Goal: Task Accomplishment & Management: Manage account settings

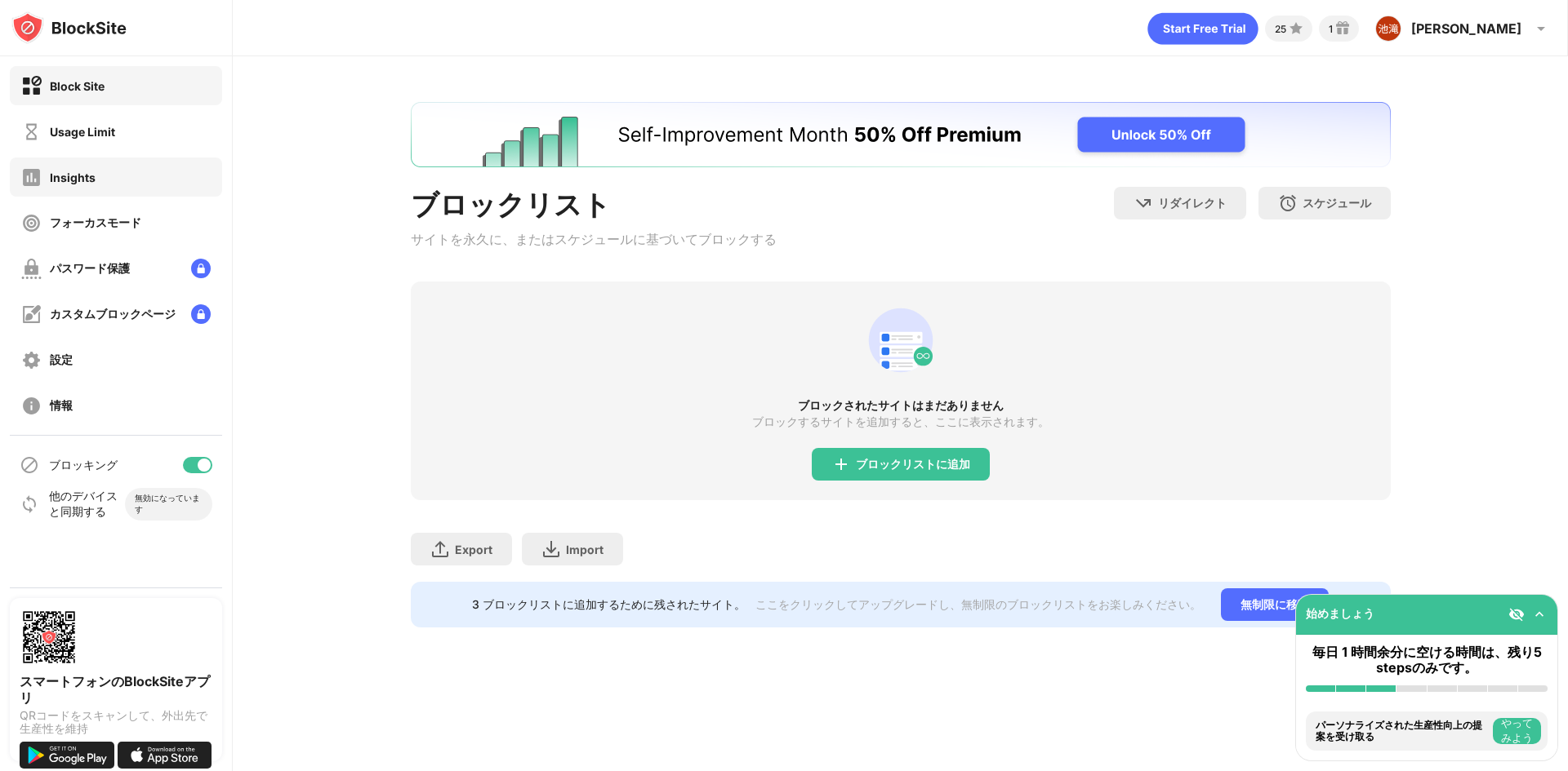
click at [179, 179] on div "Insights" at bounding box center [115, 177] width 212 height 39
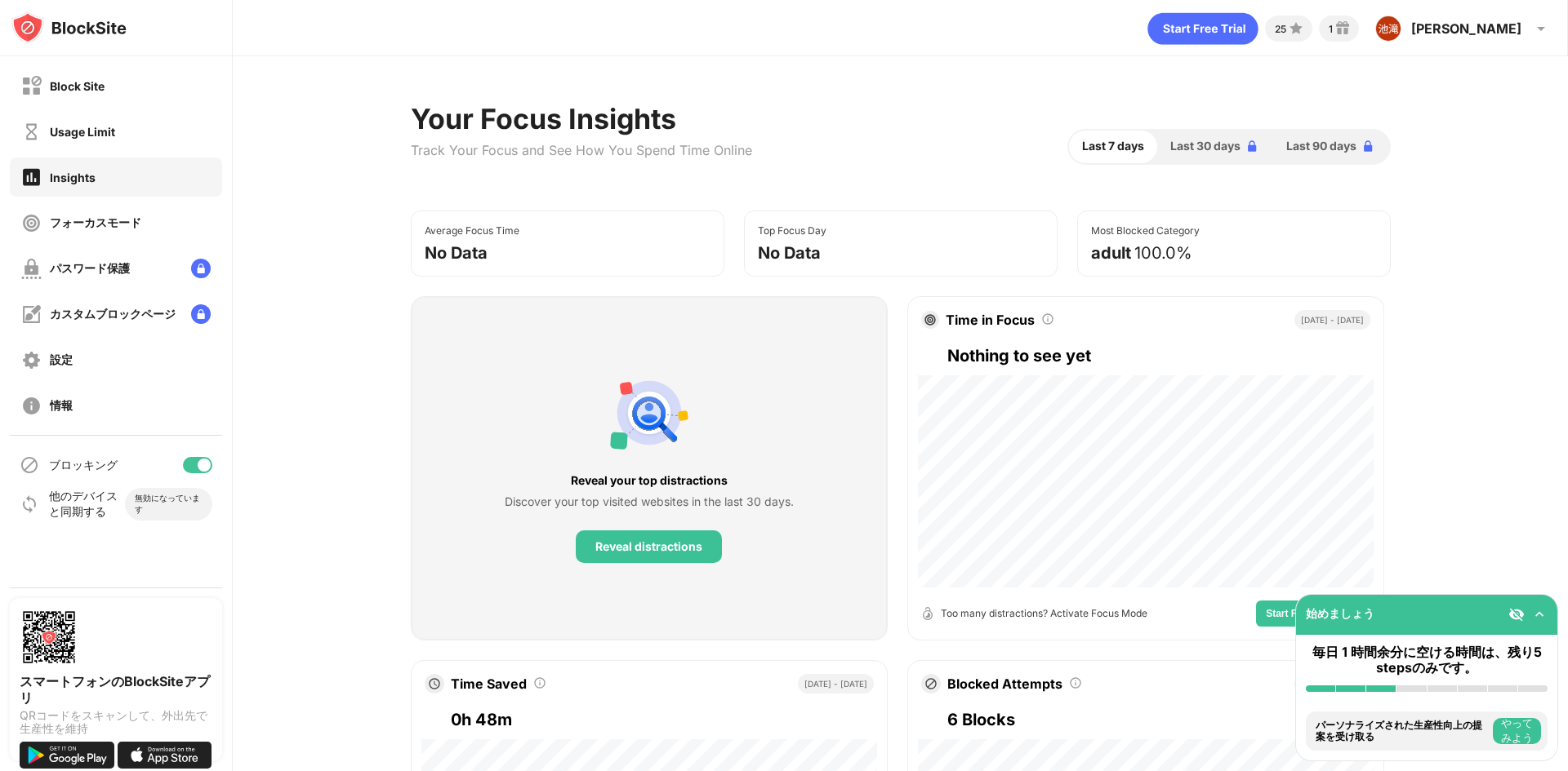
click at [181, 135] on div "Usage Limit" at bounding box center [115, 131] width 212 height 39
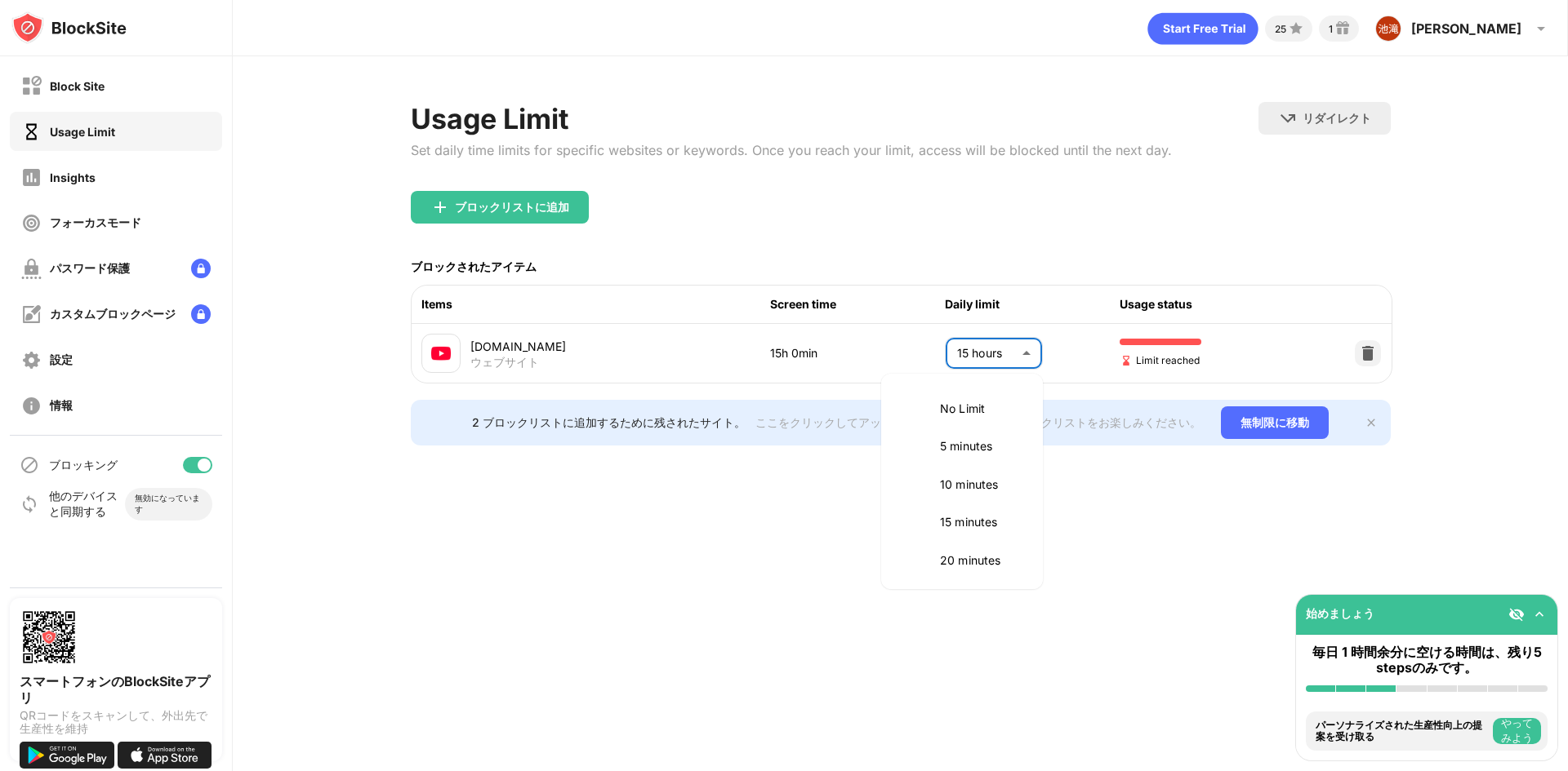
click at [1011, 357] on body "Block Site Usage Limit Insights フォーカスモード パスワード保護 カスタムブロックページ 設定 情報 ブロッキング 他のデバイ…" at bounding box center [784, 386] width 1568 height 771
click at [994, 489] on p "10 minutes" at bounding box center [981, 484] width 83 height 18
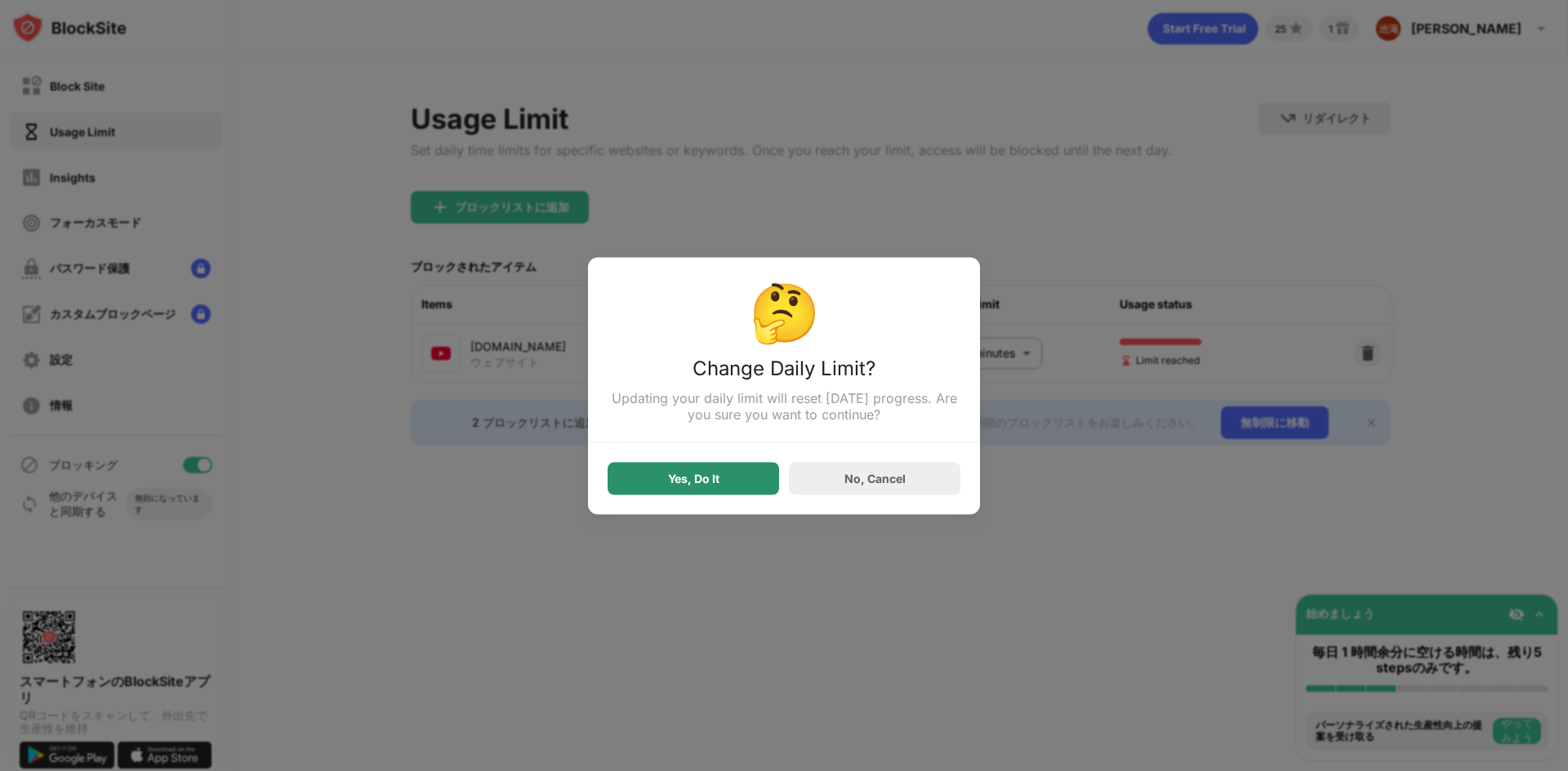
click at [716, 479] on div "Yes, Do It" at bounding box center [693, 477] width 171 height 32
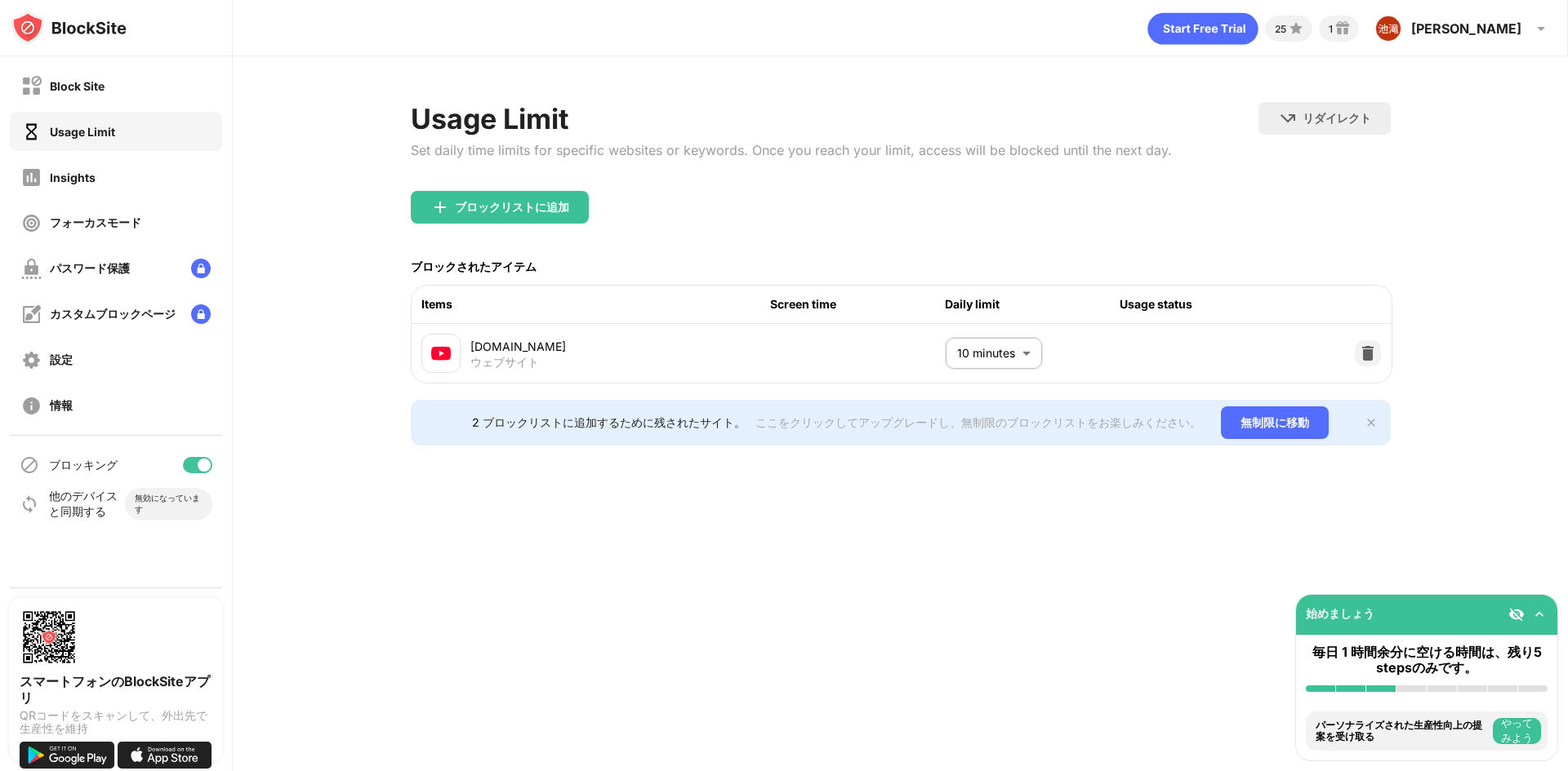
click at [967, 364] on body "Block Site Usage Limit Insights フォーカスモード パスワード保護 カスタムブロックページ 設定 情報 ブロッキング 他のデバイ…" at bounding box center [784, 386] width 1568 height 771
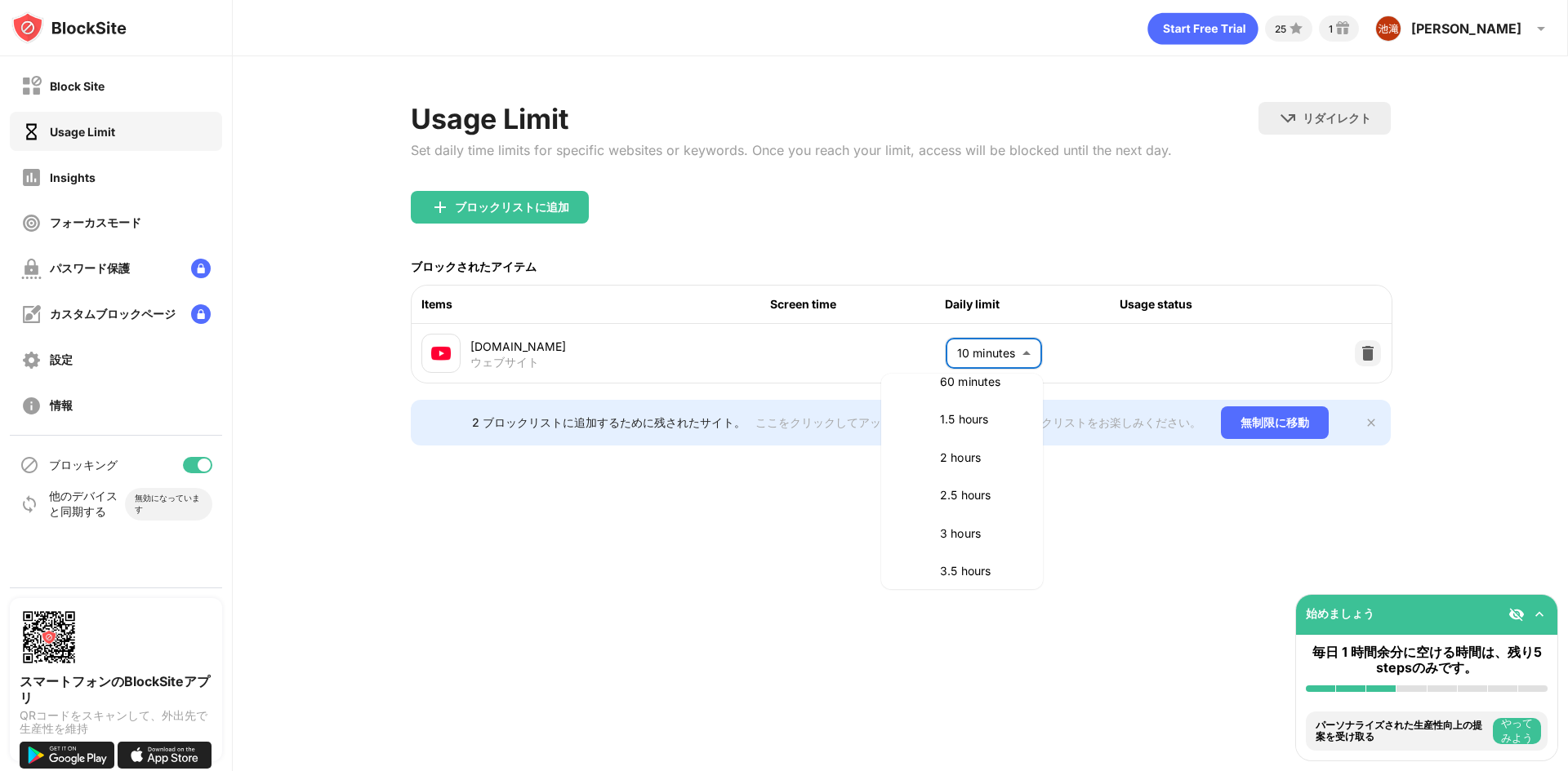
scroll to position [489, 0]
click at [977, 457] on p "2 hours" at bounding box center [981, 449] width 83 height 18
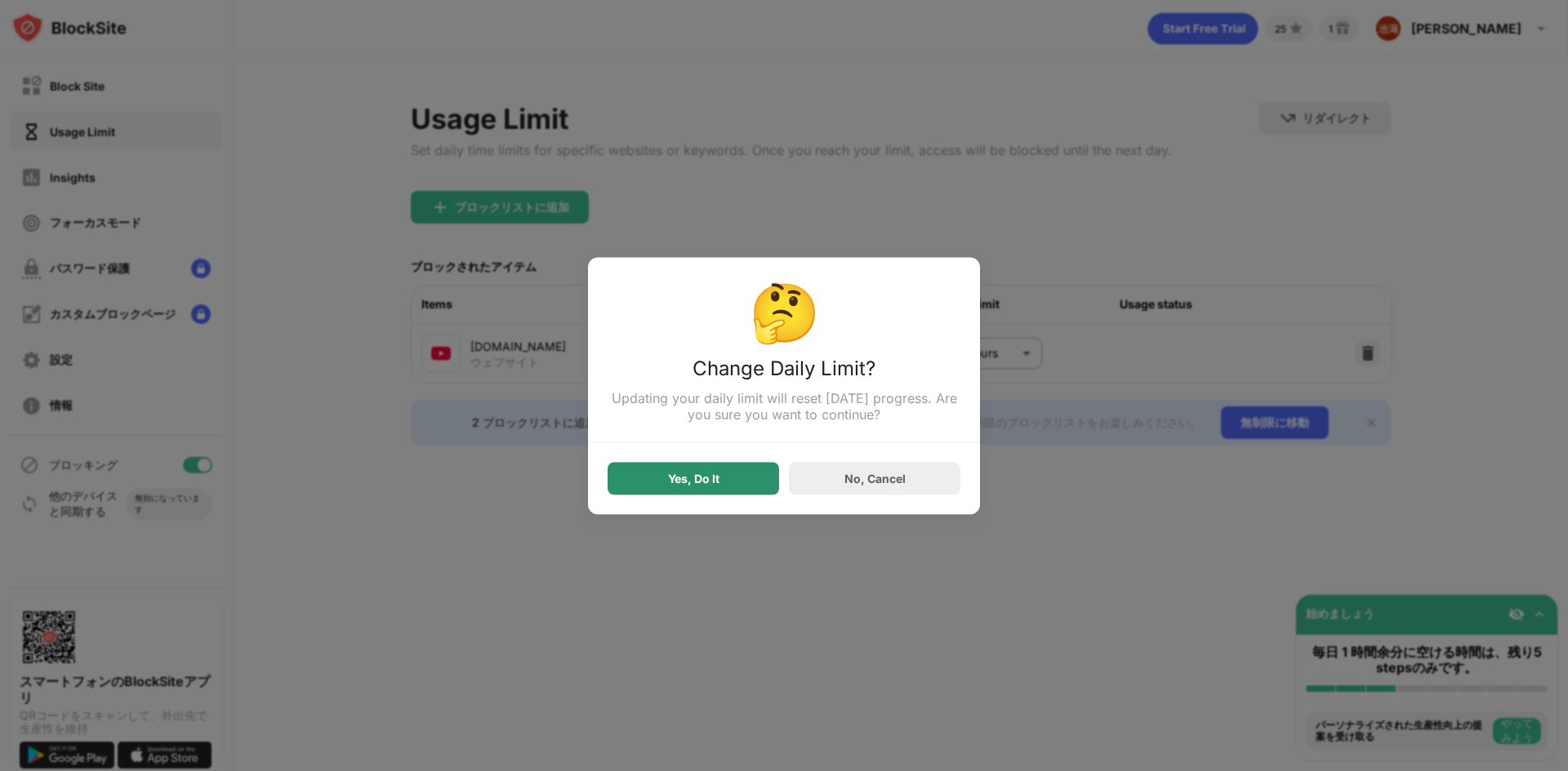
click at [727, 469] on div "Yes, Do It" at bounding box center [693, 477] width 171 height 32
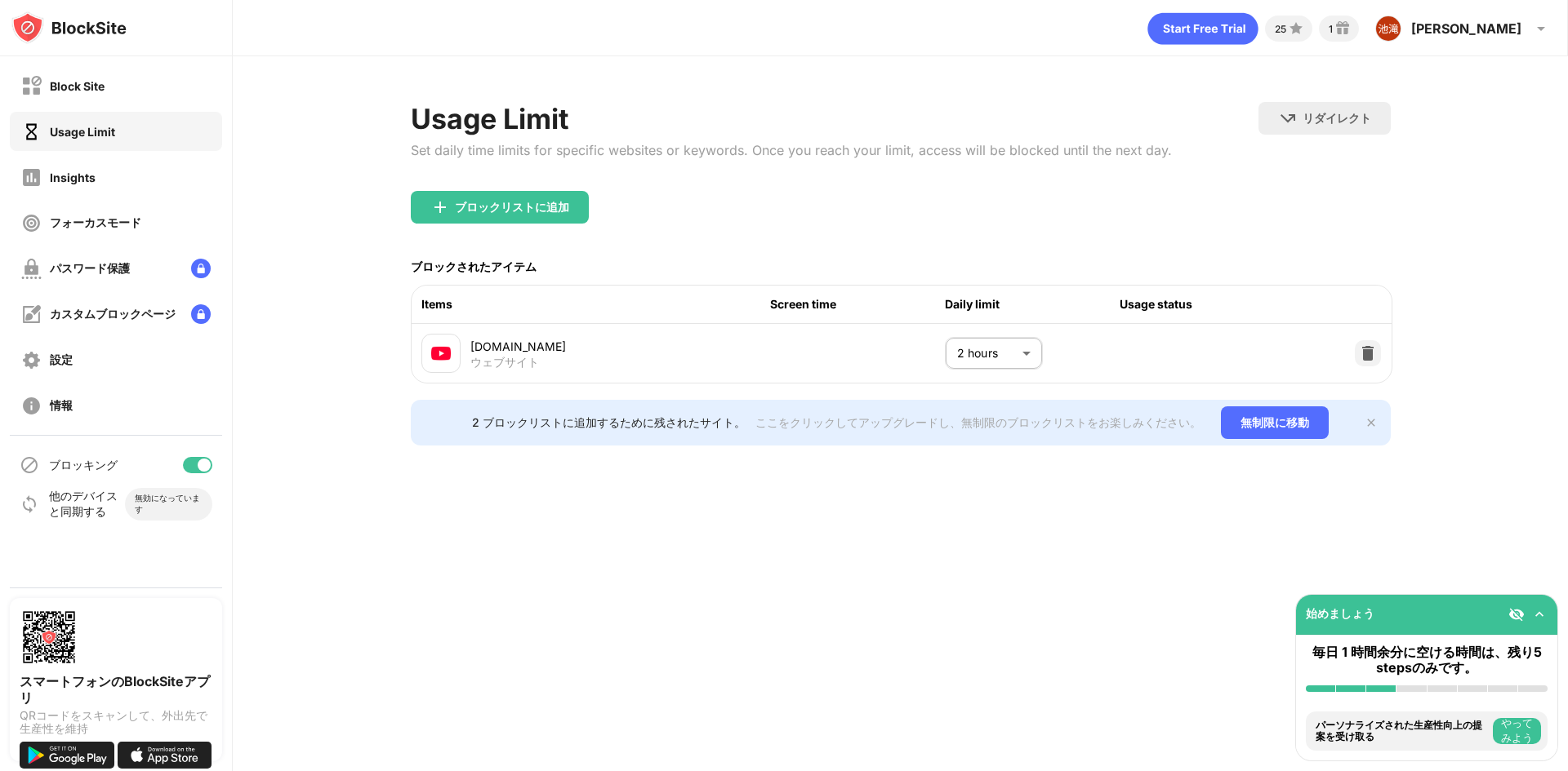
click at [962, 362] on body "Block Site Usage Limit Insights フォーカスモード パスワード保護 カスタムブロックページ 設定 情報 ブロッキング 他のデバイ…" at bounding box center [784, 386] width 1568 height 771
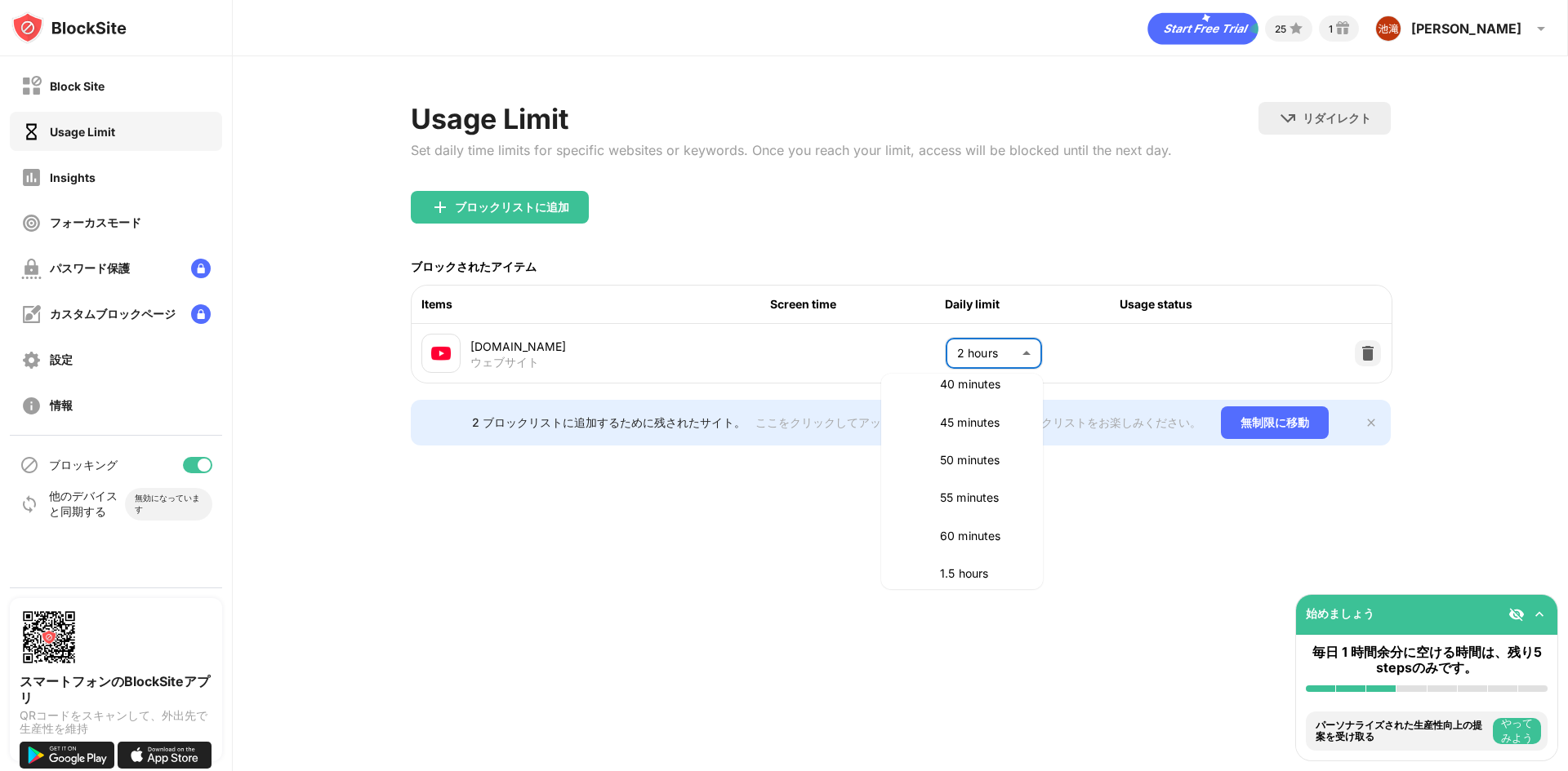
scroll to position [458, 0]
click at [977, 406] on p "60 minutes" at bounding box center [981, 405] width 83 height 18
type input "**"
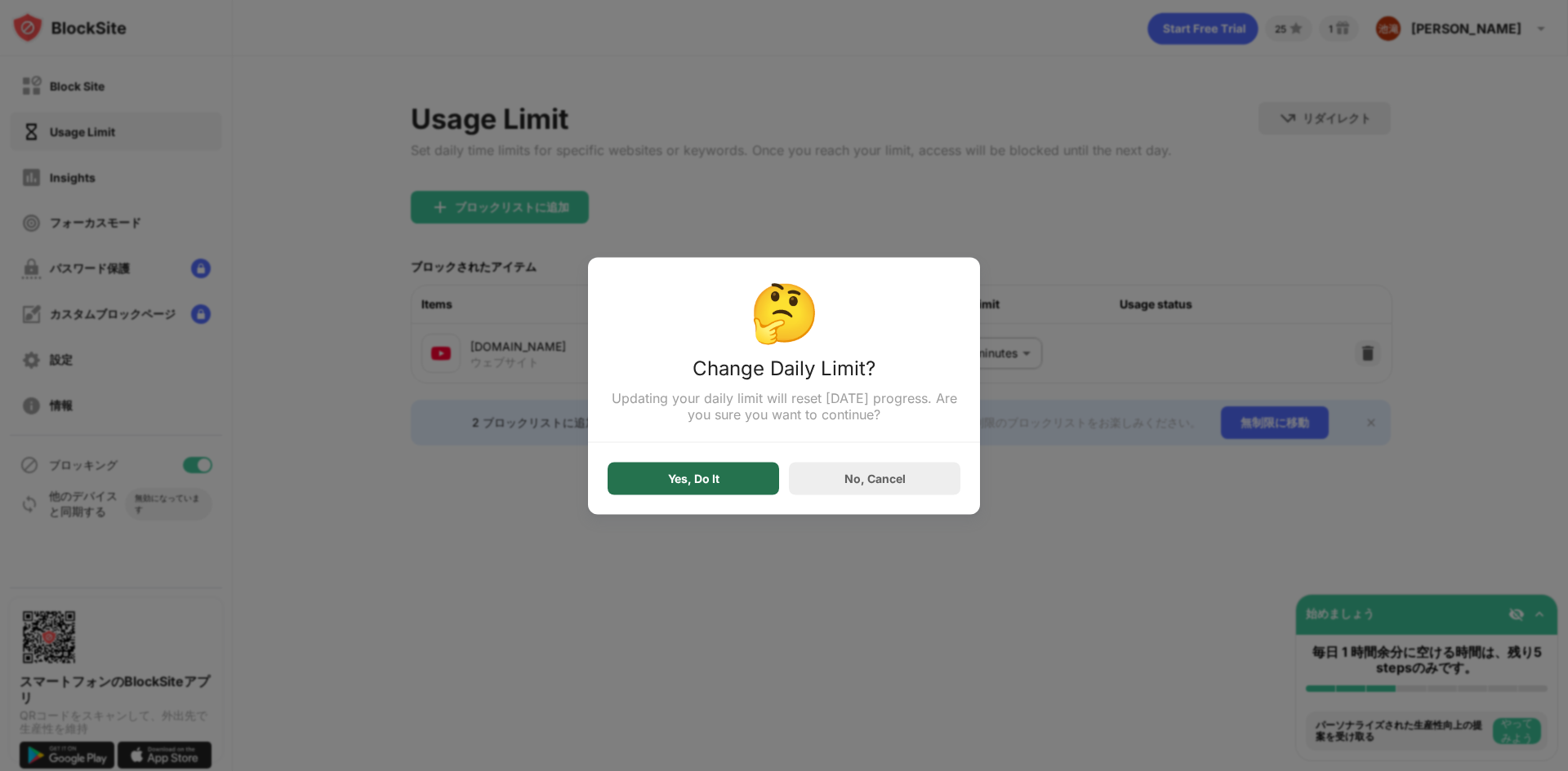
click at [729, 489] on div "Yes, Do It" at bounding box center [693, 477] width 171 height 32
